Goal: Entertainment & Leisure: Consume media (video, audio)

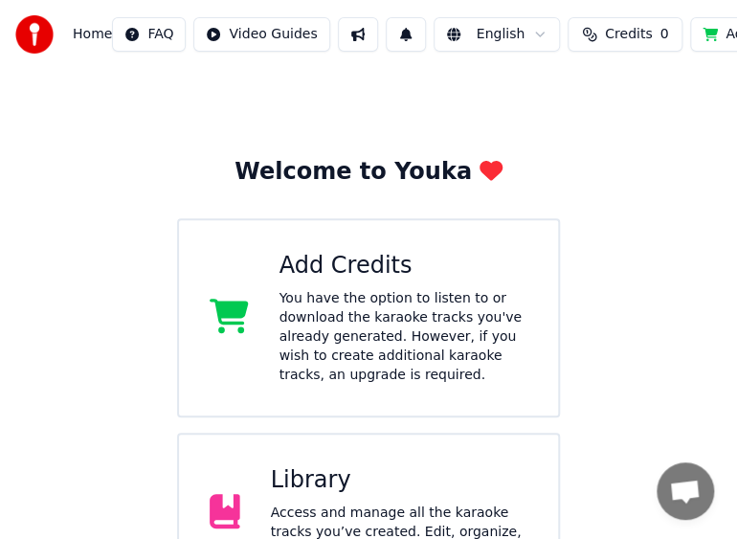
scroll to position [274, 0]
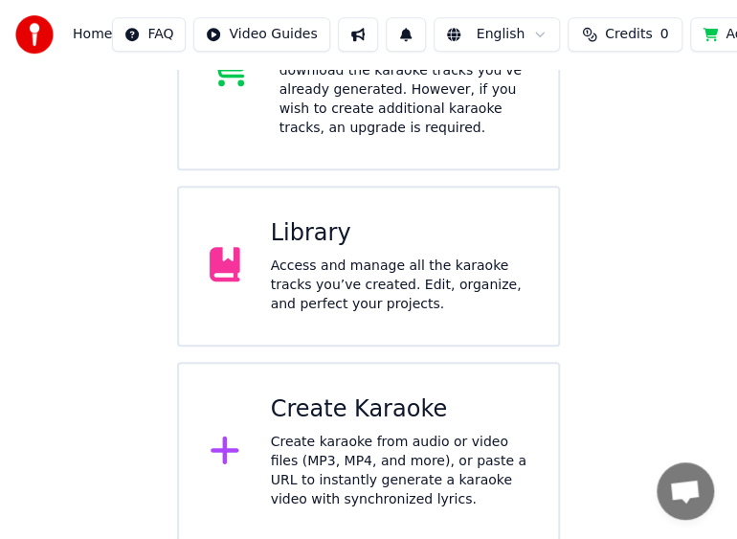
click at [396, 297] on div "Access and manage all the karaoke tracks you’ve created. Edit, organize, and pe…" at bounding box center [400, 285] width 258 height 57
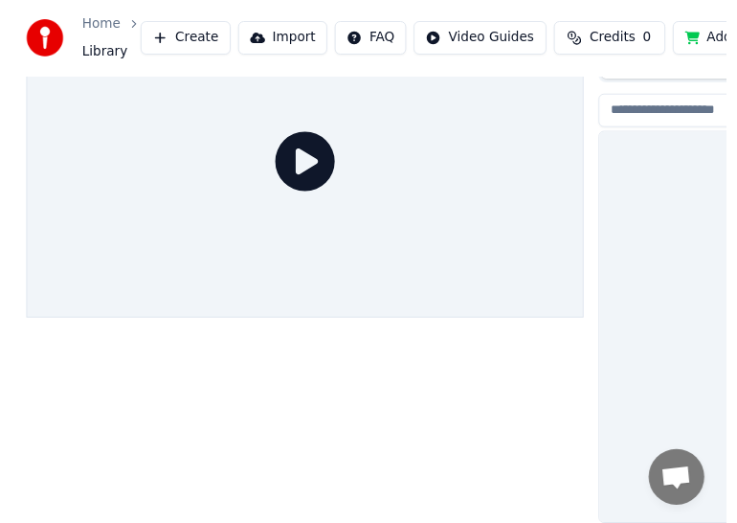
scroll to position [89, 0]
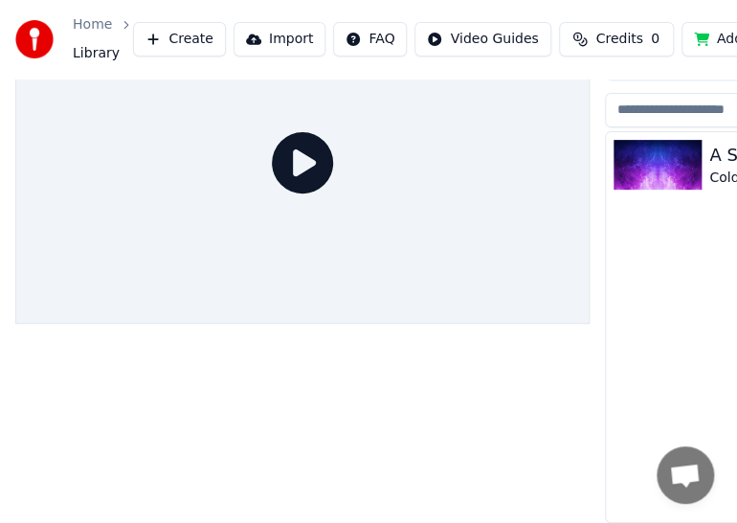
click at [705, 157] on div at bounding box center [662, 165] width 96 height 50
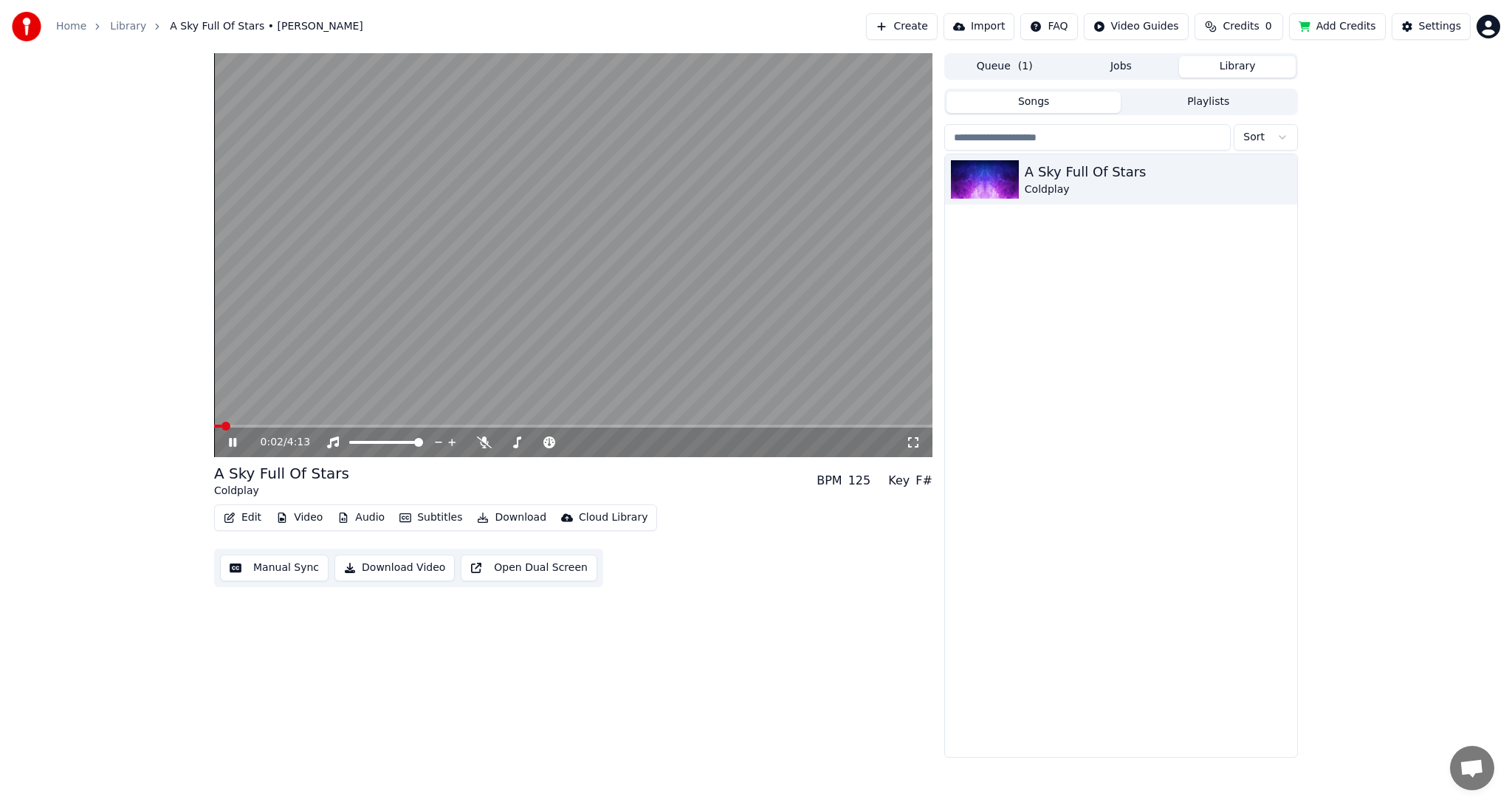
click at [265, 426] on span at bounding box center [574, 426] width 719 height 3
click at [298, 426] on span at bounding box center [574, 426] width 719 height 3
click at [223, 441] on div "0:40 / 4:13" at bounding box center [573, 442] width 707 height 15
click at [231, 441] on icon at bounding box center [233, 442] width 8 height 8
click at [234, 444] on icon at bounding box center [232, 442] width 8 height 10
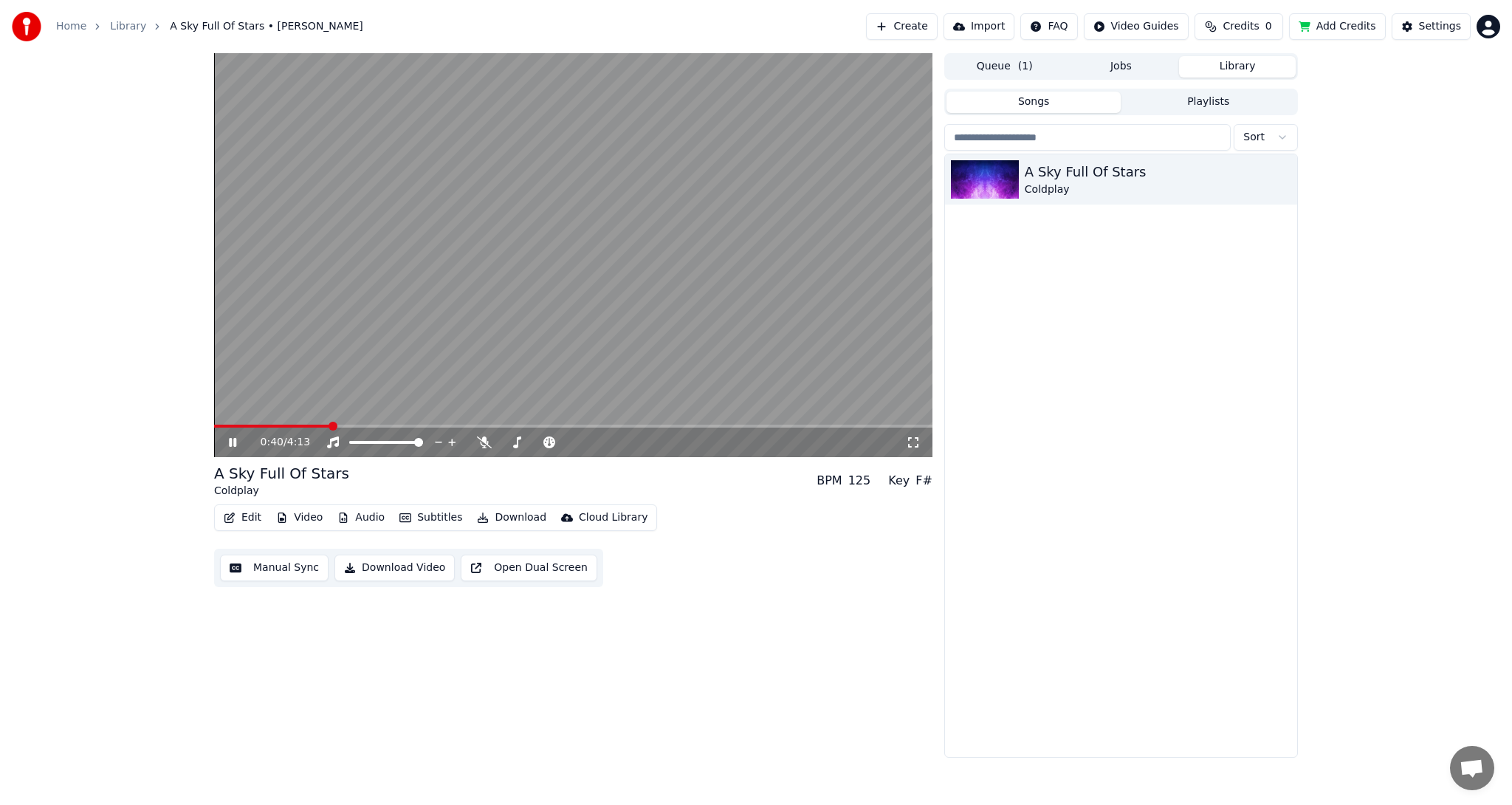
click at [376, 426] on span at bounding box center [574, 426] width 719 height 3
click at [550, 426] on span at bounding box center [574, 426] width 719 height 3
click at [236, 444] on icon at bounding box center [233, 442] width 8 height 8
